Goal: Information Seeking & Learning: Learn about a topic

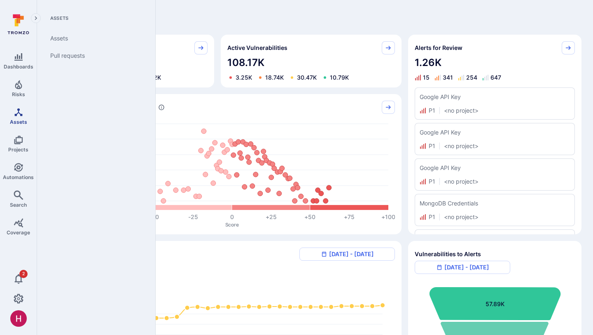
click at [18, 115] on icon "Assets" at bounding box center [19, 112] width 10 height 10
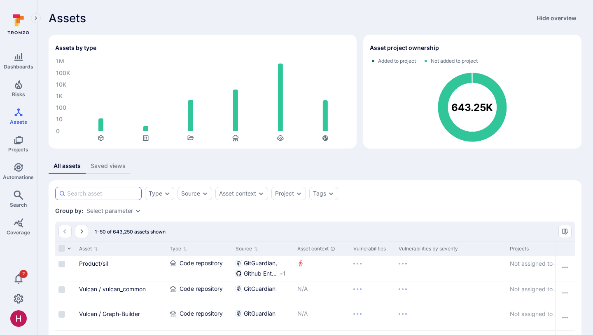
click at [113, 193] on input at bounding box center [102, 193] width 71 height 8
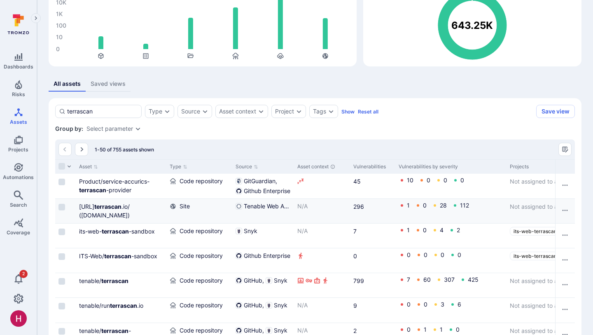
scroll to position [85, 0]
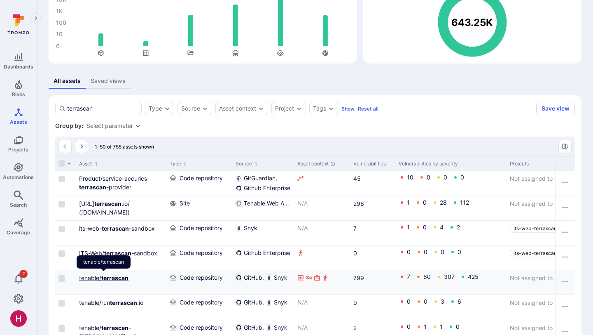
type input "terrascan"
click at [114, 276] on b "terrascan" at bounding box center [114, 277] width 27 height 7
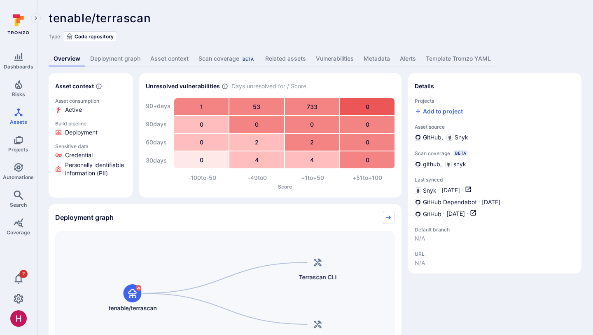
click at [336, 59] on link "Vulnerabilities" at bounding box center [335, 58] width 48 height 15
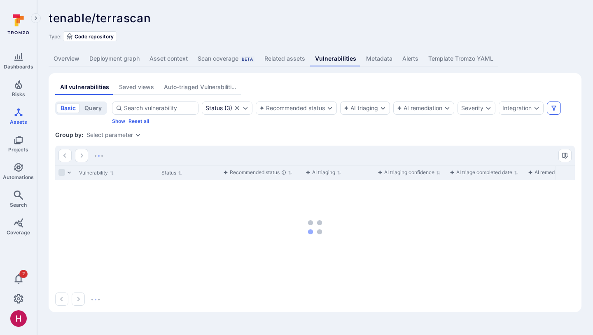
click at [553, 110] on icon "Filters" at bounding box center [554, 108] width 7 height 7
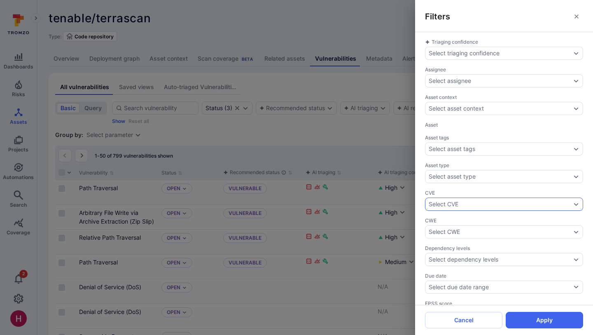
click at [456, 205] on div "Select CVE" at bounding box center [444, 204] width 30 height 7
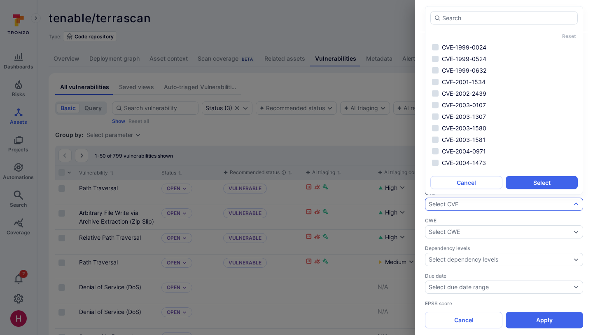
click at [455, 202] on div "Select CVE" at bounding box center [444, 204] width 30 height 7
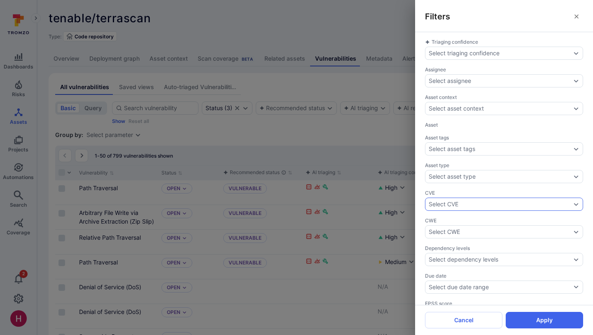
click at [455, 202] on div "Select CVE" at bounding box center [444, 204] width 30 height 7
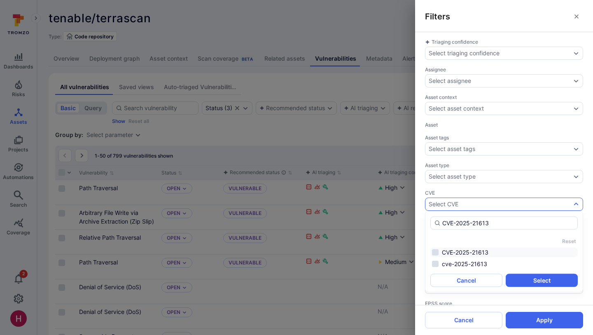
click at [483, 253] on li "CVE-2025-21613" at bounding box center [504, 252] width 147 height 10
click at [483, 261] on li "cve-2025-21613" at bounding box center [504, 264] width 147 height 10
type input "CVE-2025-21613"
click at [529, 277] on button "Select" at bounding box center [542, 280] width 72 height 13
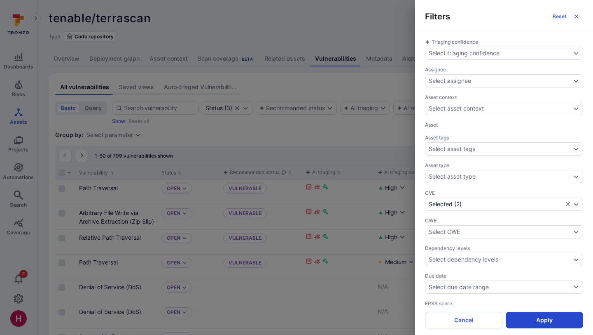
click at [530, 321] on button "Apply" at bounding box center [544, 319] width 77 height 16
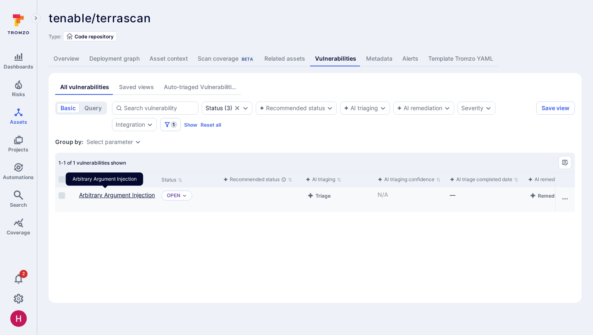
click at [99, 194] on link "Arbitrary Argument Injection" at bounding box center [117, 194] width 76 height 7
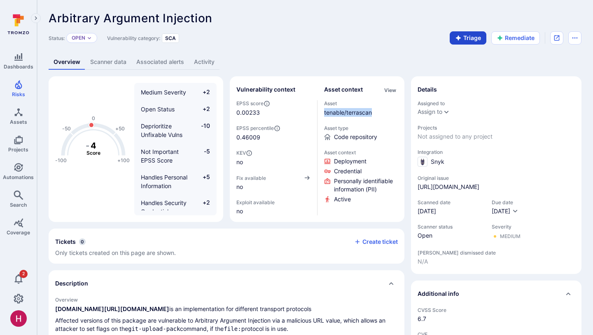
click at [460, 38] on icon "button" at bounding box center [458, 37] width 5 height 5
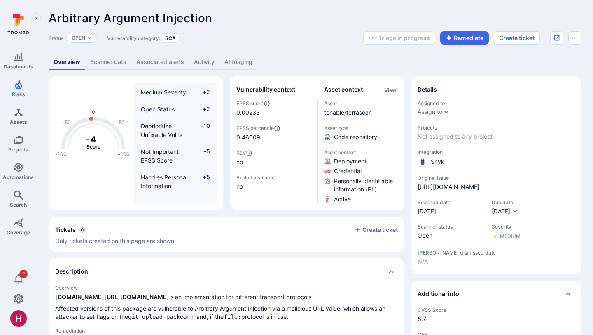
click at [437, 61] on div "Overview Scanner data Associated alerts Activity AI triaging" at bounding box center [315, 61] width 533 height 15
click at [232, 60] on link "AI triaging" at bounding box center [239, 61] width 38 height 15
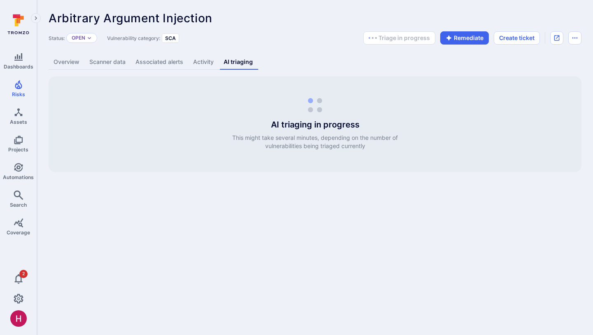
click at [66, 61] on link "Overview" at bounding box center [67, 61] width 36 height 15
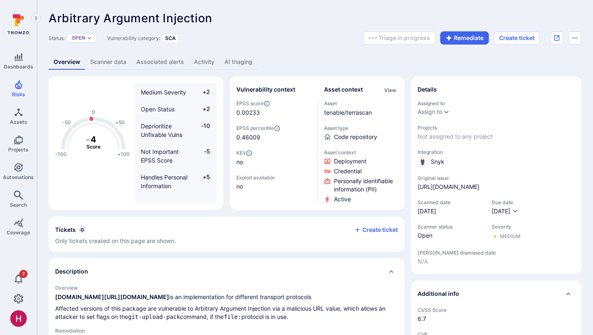
click at [237, 67] on link "AI triaging" at bounding box center [239, 61] width 38 height 15
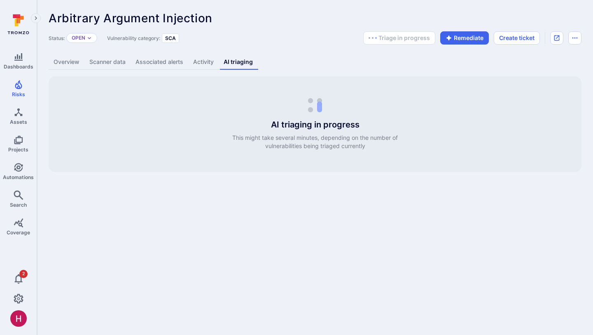
click at [72, 62] on link "Overview" at bounding box center [67, 61] width 36 height 15
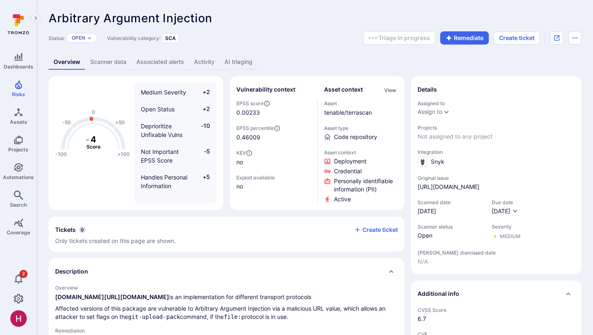
click at [240, 66] on link "AI triaging" at bounding box center [239, 61] width 38 height 15
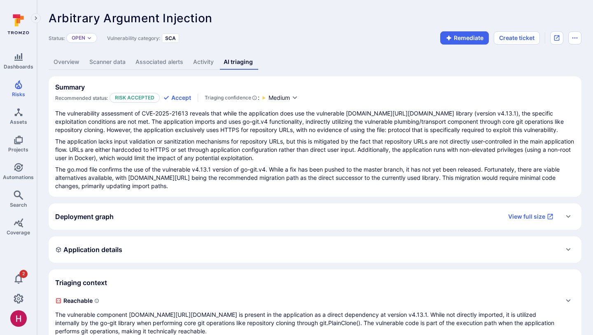
click at [376, 135] on div "The vulnerability assessment of CVE-2025-21613 reveals that while the applicati…" at bounding box center [315, 149] width 520 height 81
click at [376, 136] on div "The vulnerability assessment of CVE-2025-21613 reveals that while the applicati…" at bounding box center [315, 149] width 520 height 81
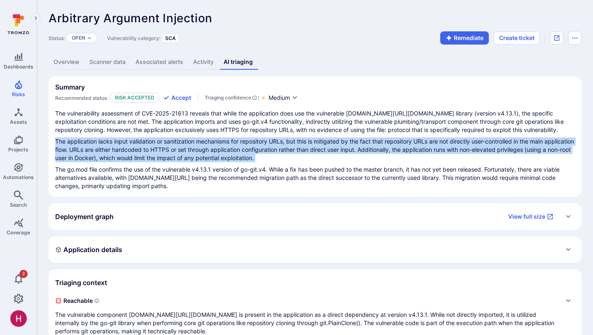
click at [376, 136] on div "The vulnerability assessment of CVE-2025-21613 reveals that while the applicati…" at bounding box center [315, 149] width 520 height 81
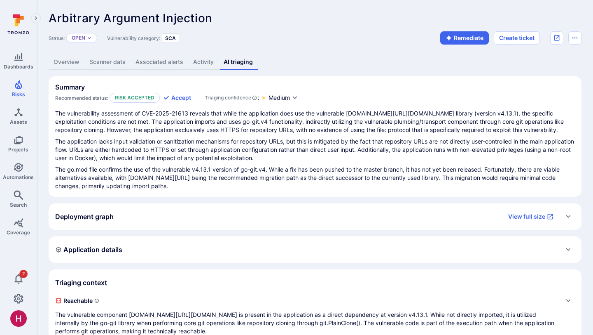
click at [388, 124] on p "The vulnerability assessment of CVE-2025-21613 reveals that while the applicati…" at bounding box center [315, 121] width 520 height 25
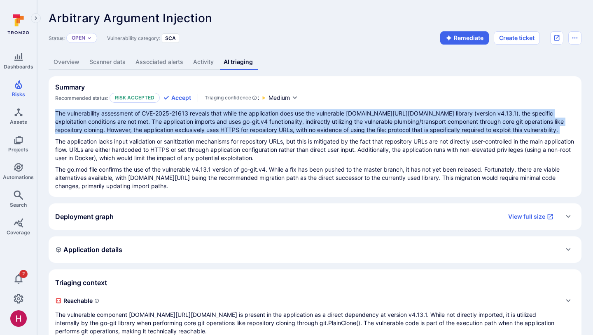
click at [388, 124] on p "The vulnerability assessment of CVE-2025-21613 reveals that while the applicati…" at bounding box center [315, 121] width 520 height 25
click at [68, 60] on link "Overview" at bounding box center [67, 61] width 36 height 15
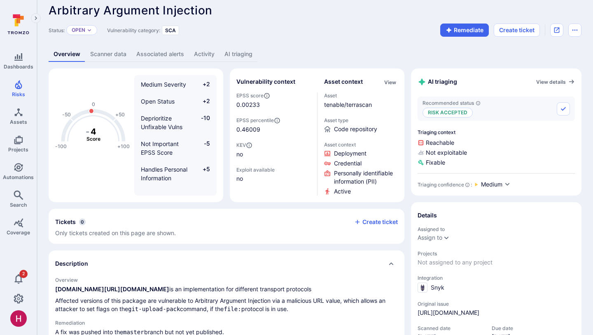
scroll to position [4, 0]
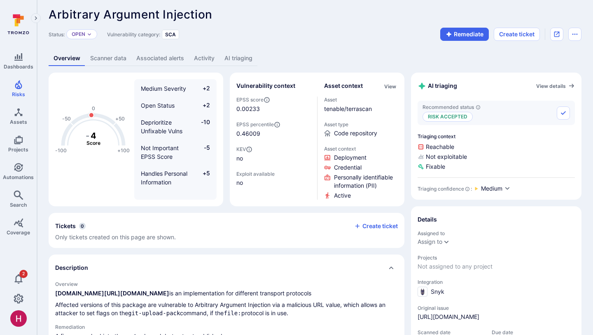
click at [247, 56] on link "AI triaging" at bounding box center [239, 58] width 38 height 15
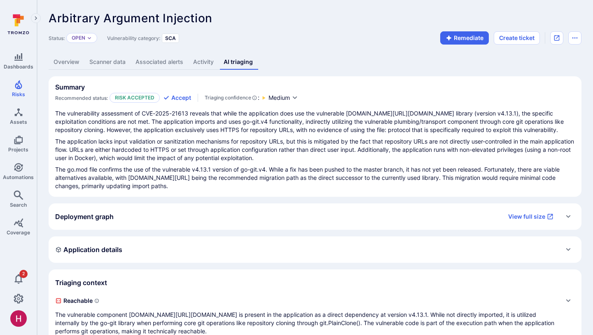
click at [65, 56] on link "Overview" at bounding box center [67, 61] width 36 height 15
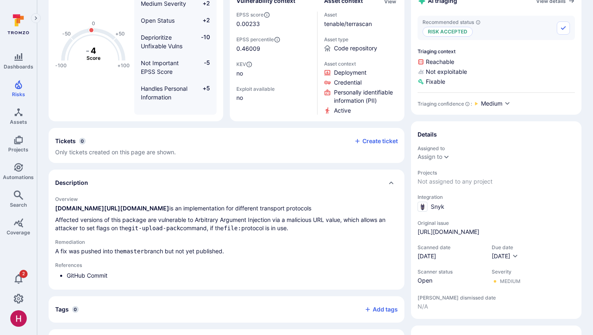
scroll to position [107, 0]
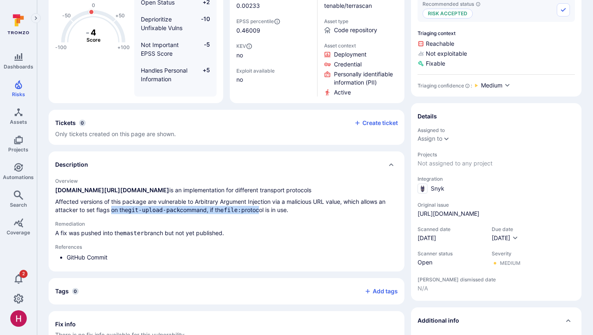
drag, startPoint x: 111, startPoint y: 208, endPoint x: 263, endPoint y: 206, distance: 151.6
click at [264, 207] on p "Affected versions of this package are vulnerable to Arbitrary Argument Injectio…" at bounding box center [226, 205] width 343 height 16
click at [263, 206] on p "Affected versions of this package are vulnerable to Arbitrary Argument Injectio…" at bounding box center [226, 205] width 343 height 16
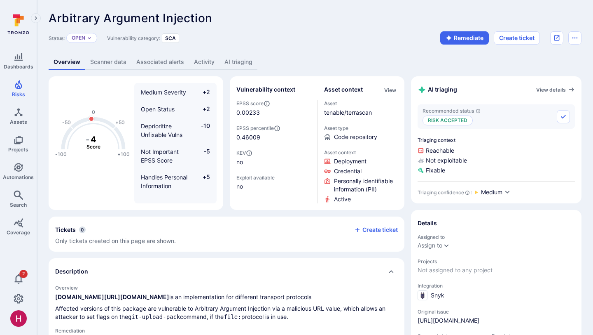
click at [236, 61] on link "AI triaging" at bounding box center [239, 61] width 38 height 15
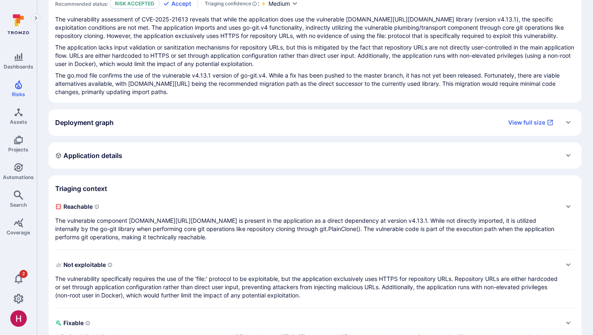
scroll to position [94, 0]
click at [303, 232] on p "The vulnerable component [DOMAIN_NAME][URL][DOMAIN_NAME] is present in the appl…" at bounding box center [306, 229] width 503 height 25
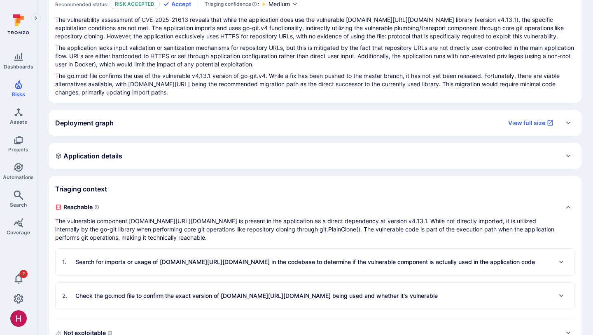
click at [303, 233] on p "The vulnerable component [DOMAIN_NAME][URL][DOMAIN_NAME] is present in the appl…" at bounding box center [306, 229] width 503 height 25
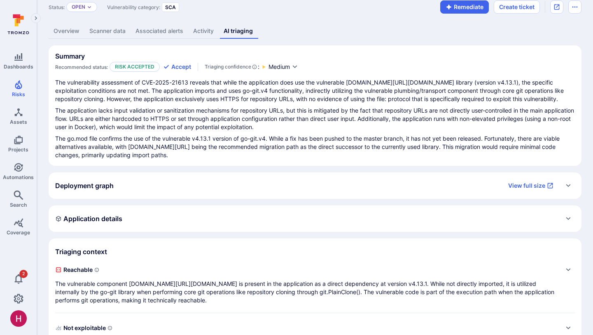
scroll to position [17, 0]
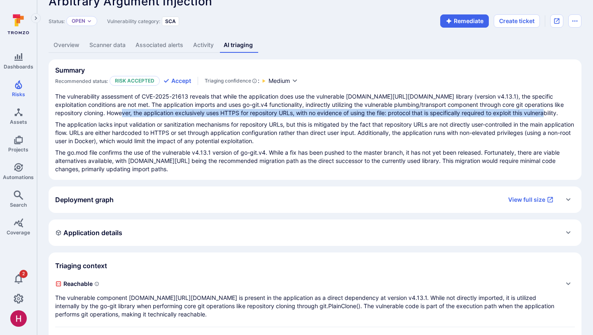
drag, startPoint x: 110, startPoint y: 109, endPoint x: 536, endPoint y: 112, distance: 426.0
click at [536, 112] on p "The vulnerability assessment of CVE-2025-21613 reveals that while the applicati…" at bounding box center [315, 104] width 520 height 25
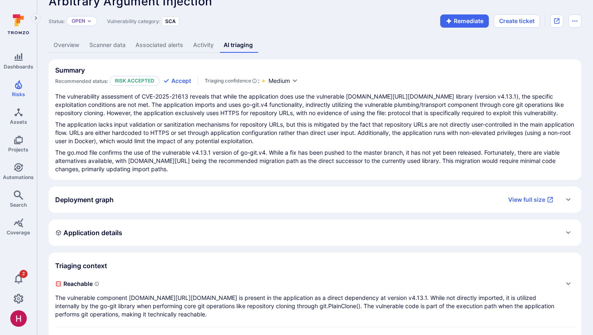
click at [285, 144] on p "The application lacks input validation or sanitization mechanisms for repositor…" at bounding box center [315, 132] width 520 height 25
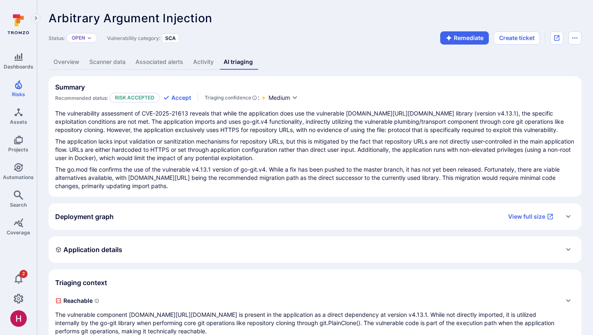
click at [72, 62] on link "Overview" at bounding box center [67, 61] width 36 height 15
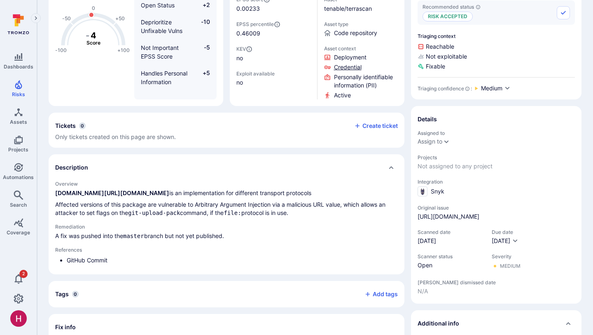
scroll to position [115, 0]
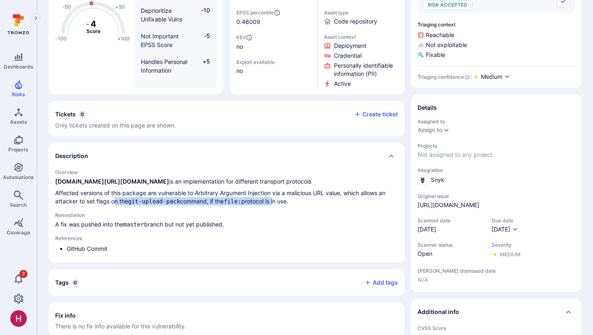
drag, startPoint x: 114, startPoint y: 199, endPoint x: 279, endPoint y: 202, distance: 164.8
click at [279, 202] on p "Affected versions of this package are vulnerable to Arbitrary Argument Injectio…" at bounding box center [226, 197] width 343 height 16
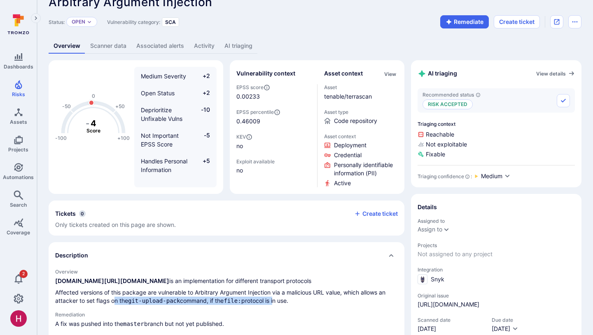
scroll to position [0, 0]
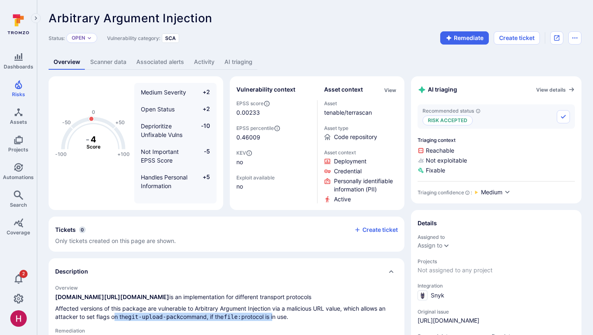
click at [236, 59] on link "AI triaging" at bounding box center [239, 61] width 38 height 15
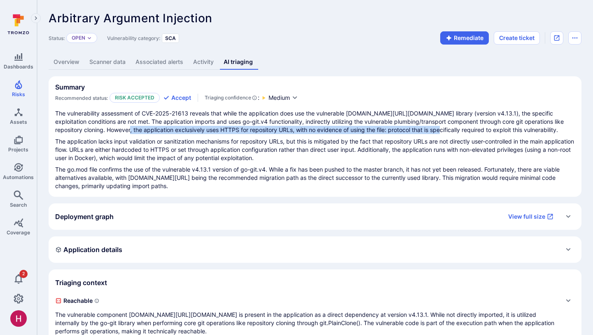
drag, startPoint x: 118, startPoint y: 131, endPoint x: 430, endPoint y: 128, distance: 311.9
click at [430, 128] on p "The vulnerability assessment of CVE-2025-21613 reveals that while the applicati…" at bounding box center [315, 121] width 520 height 25
click at [431, 128] on p "The vulnerability assessment of CVE-2025-21613 reveals that while the applicati…" at bounding box center [315, 121] width 520 height 25
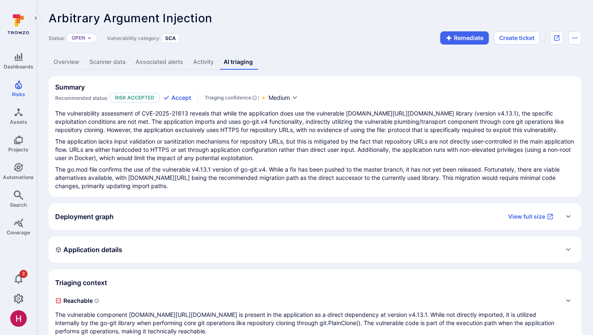
click at [393, 136] on div "The vulnerability assessment of CVE-2025-21613 reveals that while the applicati…" at bounding box center [315, 149] width 520 height 81
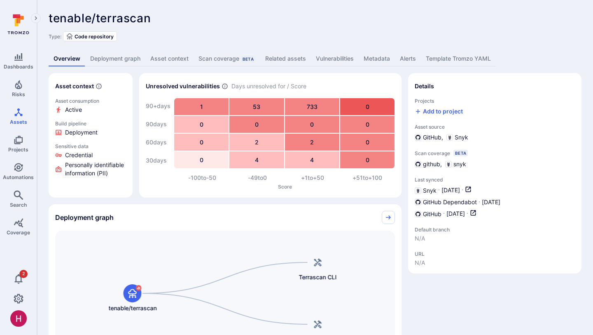
click at [338, 53] on link "Vulnerabilities" at bounding box center [335, 58] width 48 height 15
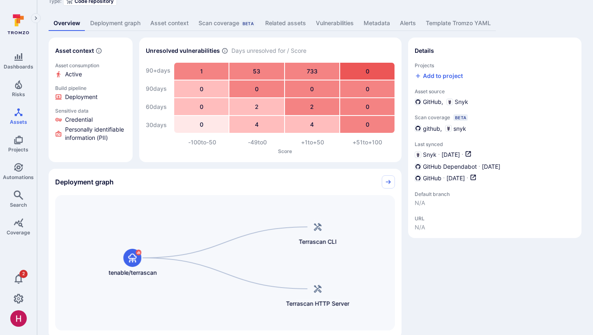
scroll to position [33, 0]
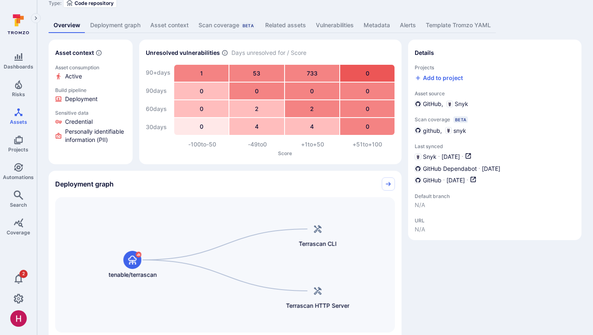
click at [338, 28] on link "Vulnerabilities" at bounding box center [335, 25] width 48 height 15
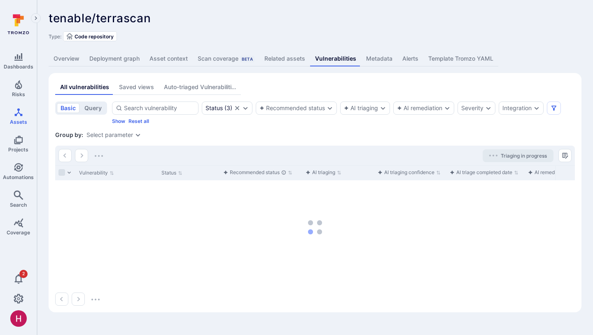
click at [370, 91] on div "All vulnerabilities Saved views Auto-triaged Vulnerabilities" at bounding box center [315, 87] width 520 height 15
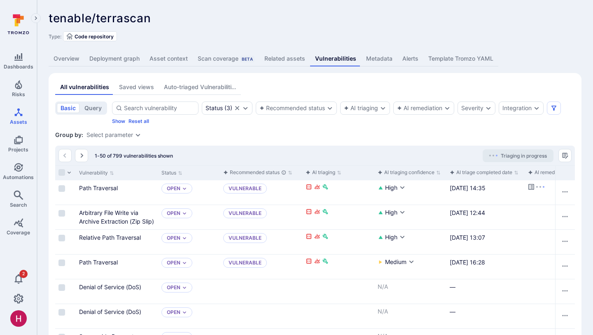
click at [248, 59] on div "Beta" at bounding box center [247, 59] width 14 height 7
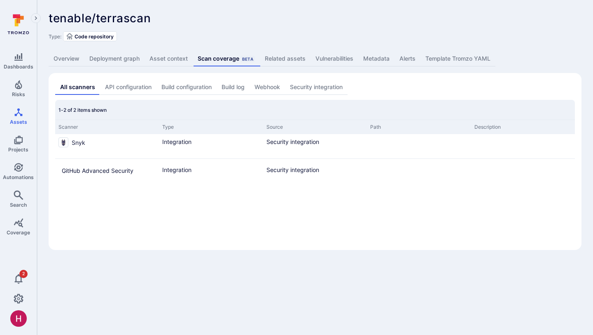
click at [130, 56] on link "Deployment graph" at bounding box center [114, 58] width 60 height 15
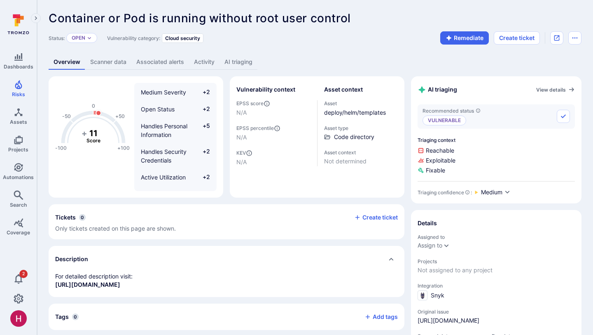
click at [249, 66] on link "AI triaging" at bounding box center [239, 61] width 38 height 15
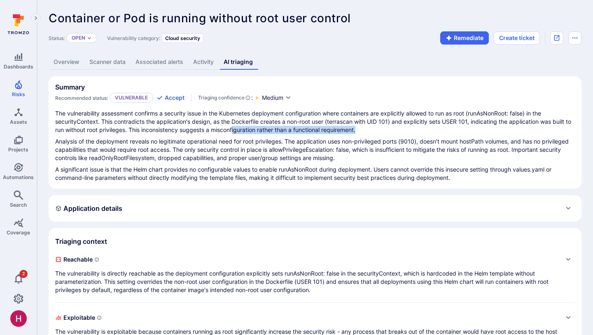
drag, startPoint x: 241, startPoint y: 129, endPoint x: 373, endPoint y: 130, distance: 131.4
click at [373, 130] on p "The vulnerability assessment confirms a security issue in the Kubernetes deploy…" at bounding box center [315, 121] width 520 height 25
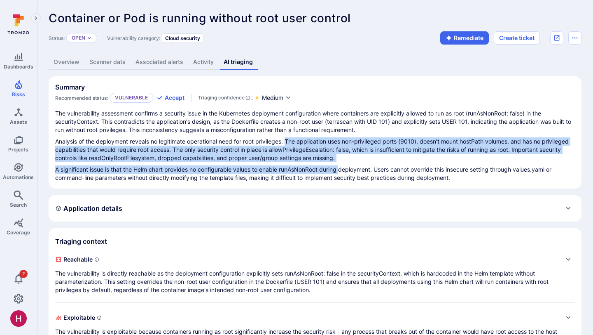
drag, startPoint x: 288, startPoint y: 142, endPoint x: 342, endPoint y: 166, distance: 58.9
click at [342, 166] on div "The vulnerability assessment confirms a security issue in the Kubernetes deploy…" at bounding box center [315, 145] width 520 height 73
click at [338, 157] on p "Analysis of the deployment reveals no legitimate operational need for root priv…" at bounding box center [315, 149] width 520 height 25
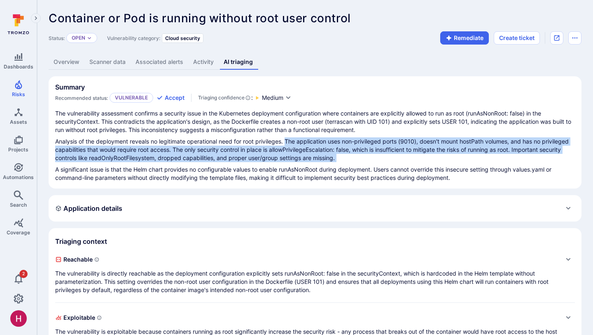
drag, startPoint x: 338, startPoint y: 157, endPoint x: 289, endPoint y: 143, distance: 51.0
click at [289, 143] on p "Analysis of the deployment reveals no legitimate operational need for root priv…" at bounding box center [315, 149] width 520 height 25
drag, startPoint x: 289, startPoint y: 143, endPoint x: 344, endPoint y: 160, distance: 57.1
click at [344, 159] on p "Analysis of the deployment reveals no legitimate operational need for root priv…" at bounding box center [315, 149] width 520 height 25
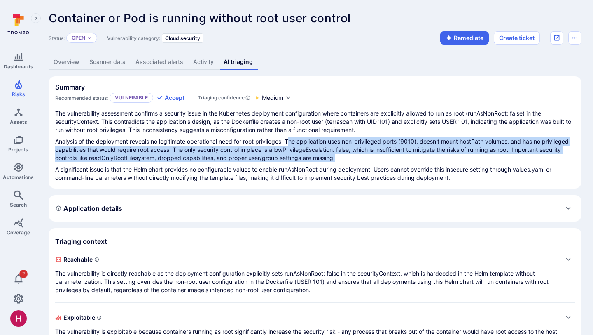
click at [344, 160] on p "Analysis of the deployment reveals no legitimate operational need for root priv…" at bounding box center [315, 149] width 520 height 25
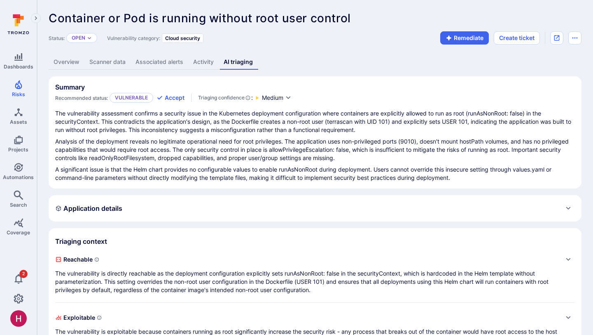
click at [68, 56] on link "Overview" at bounding box center [67, 61] width 36 height 15
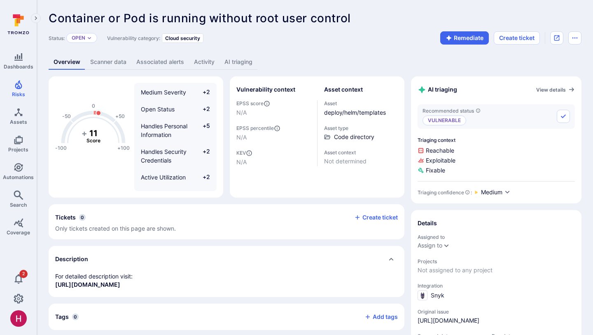
click at [248, 19] on span "Container or Pod is running without root user control" at bounding box center [200, 18] width 302 height 14
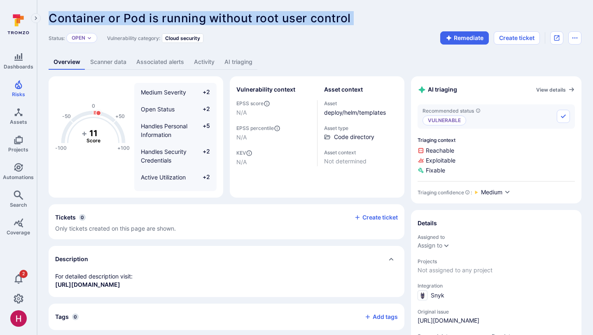
click at [248, 19] on span "Container or Pod is running without root user control" at bounding box center [200, 18] width 302 height 14
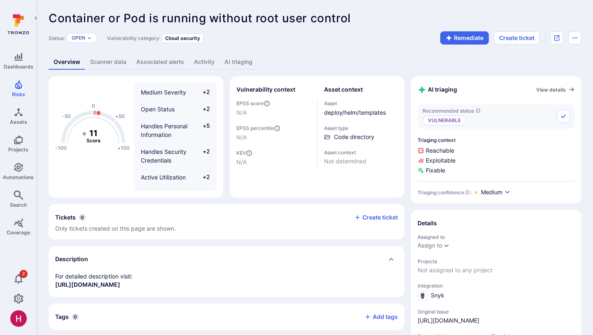
click at [341, 34] on div "Status: Open Vulnerability category: Cloud security Remediate Create ticket" at bounding box center [315, 37] width 533 height 13
click at [247, 59] on link "AI triaging" at bounding box center [239, 61] width 38 height 15
